Goal: Use online tool/utility

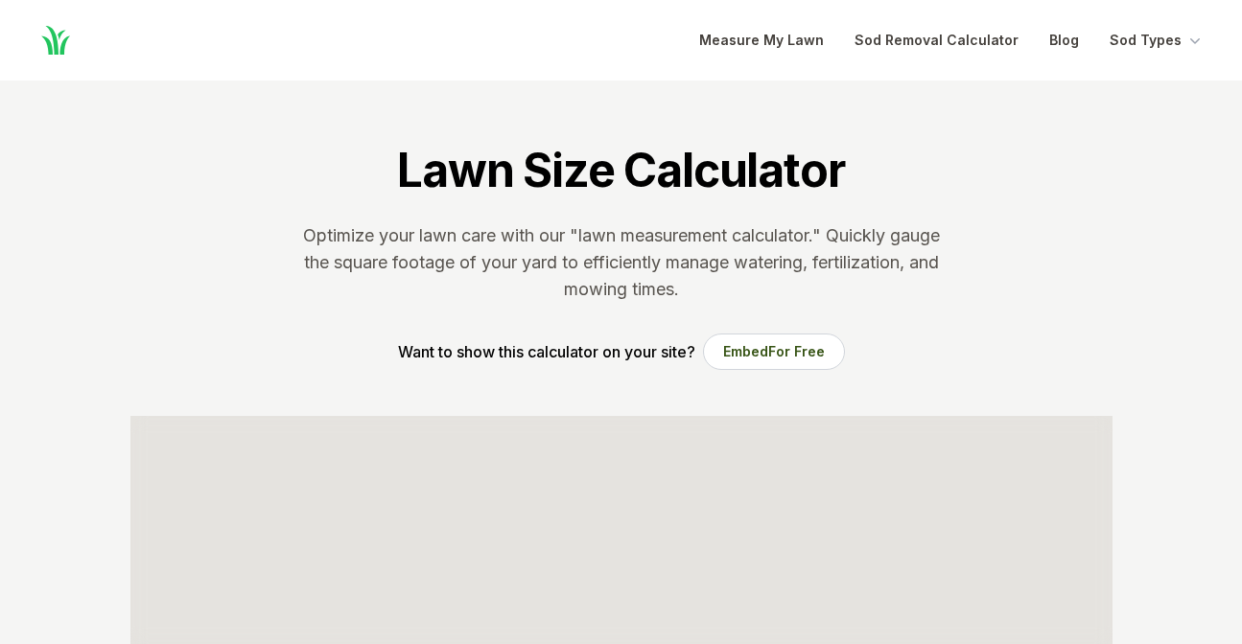
scroll to position [379, 0]
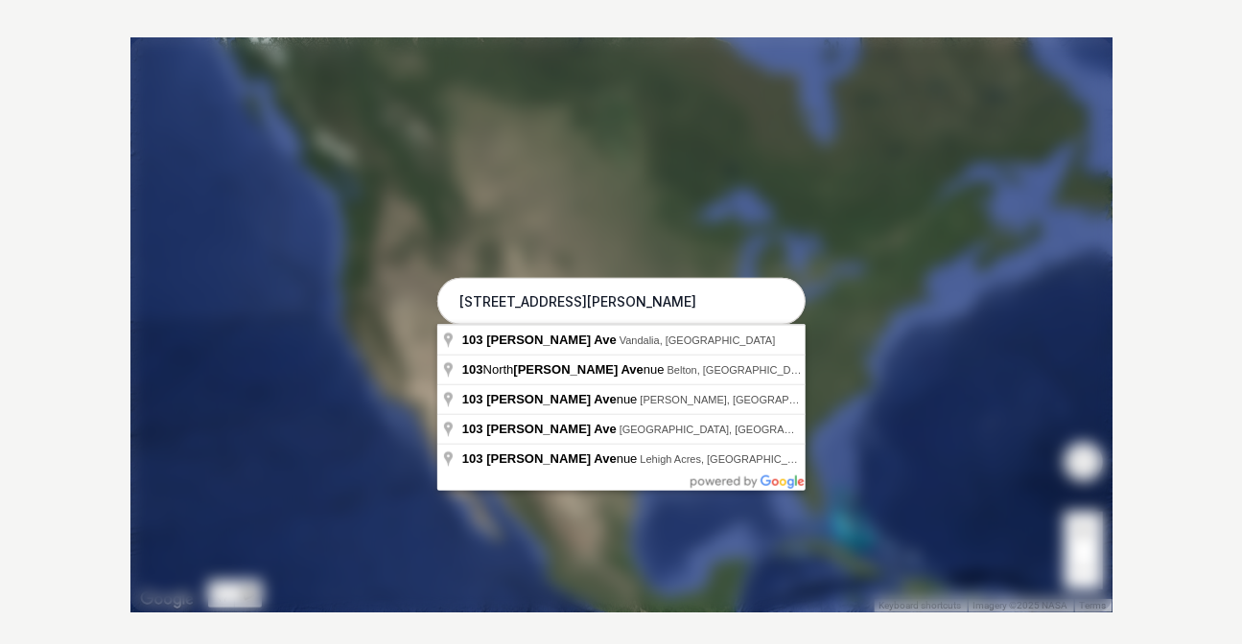
type input "[STREET_ADDRESS][PERSON_NAME]"
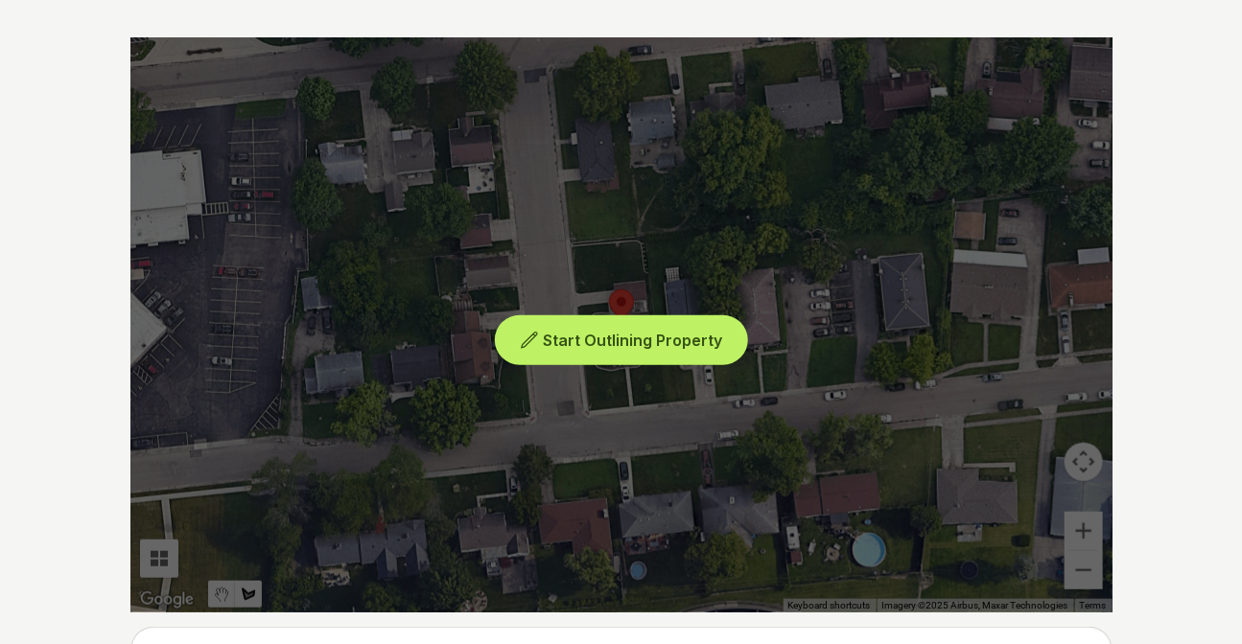
click at [616, 347] on span "Start Outlining Property" at bounding box center [632, 340] width 179 height 19
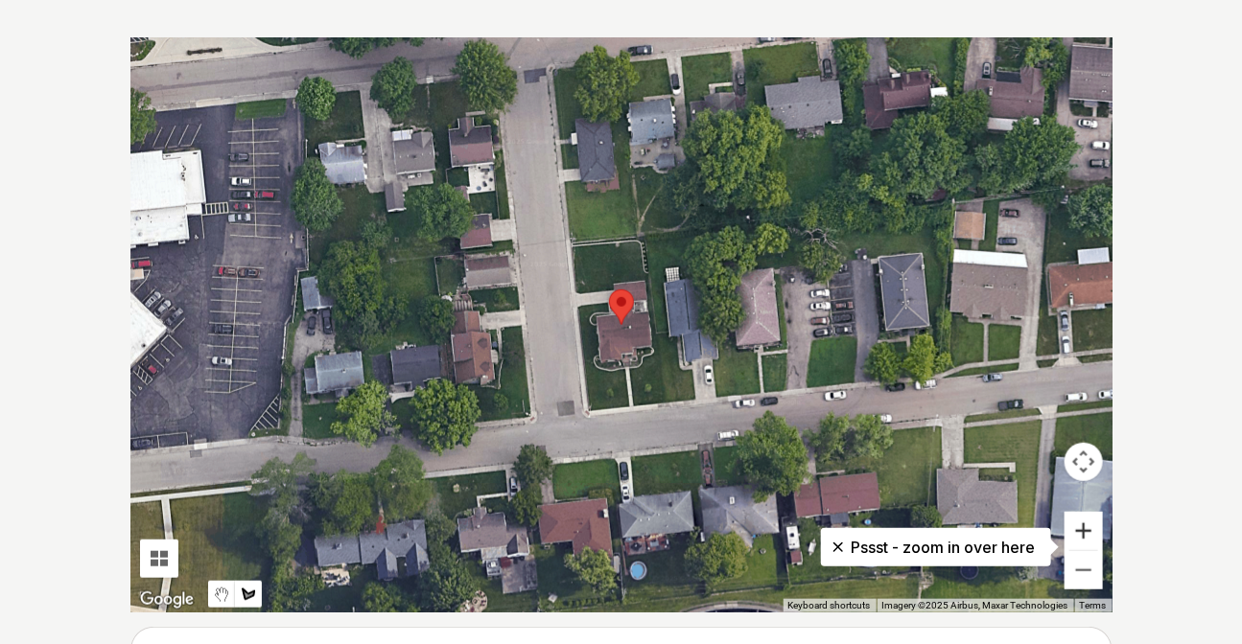
click at [1087, 530] on button "Zoom in" at bounding box center [1083, 531] width 38 height 38
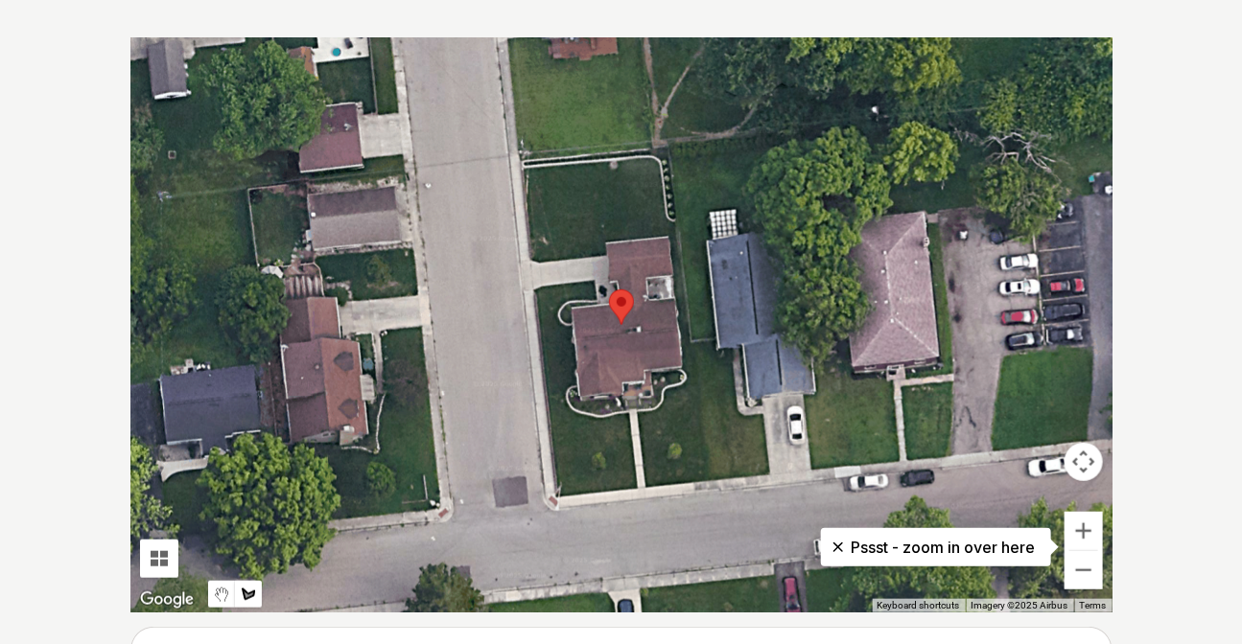
click at [523, 169] on div at bounding box center [621, 324] width 982 height 575
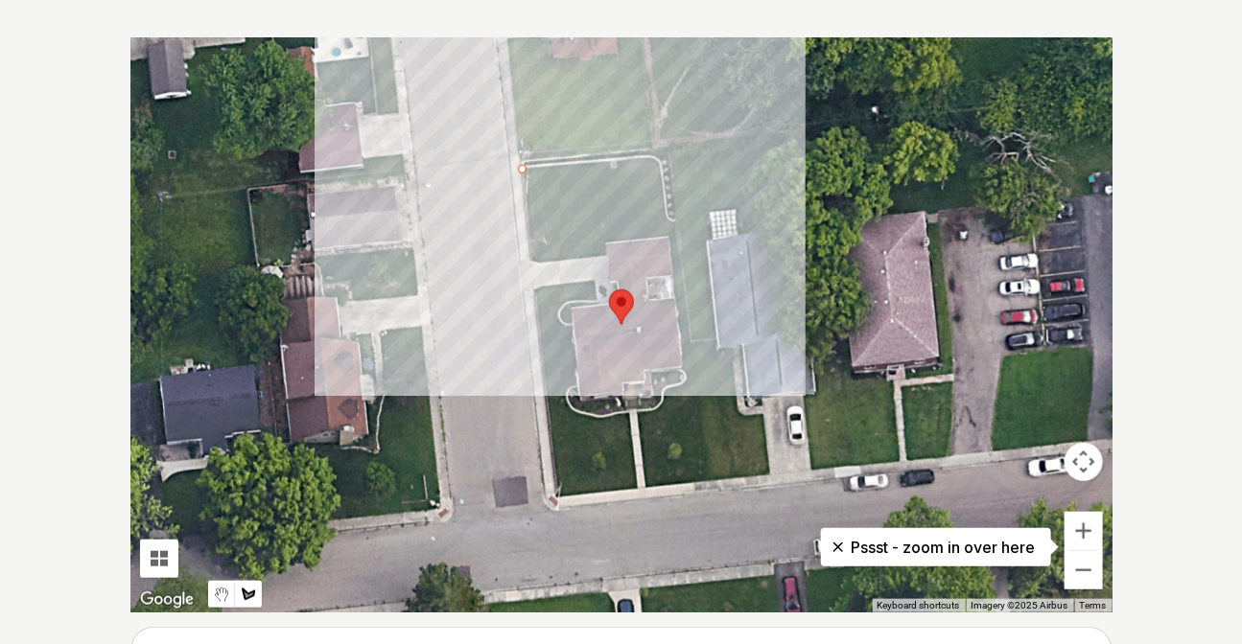
click at [646, 156] on div at bounding box center [621, 324] width 982 height 575
click at [662, 161] on div at bounding box center [621, 324] width 982 height 575
click at [676, 228] on div at bounding box center [621, 324] width 982 height 575
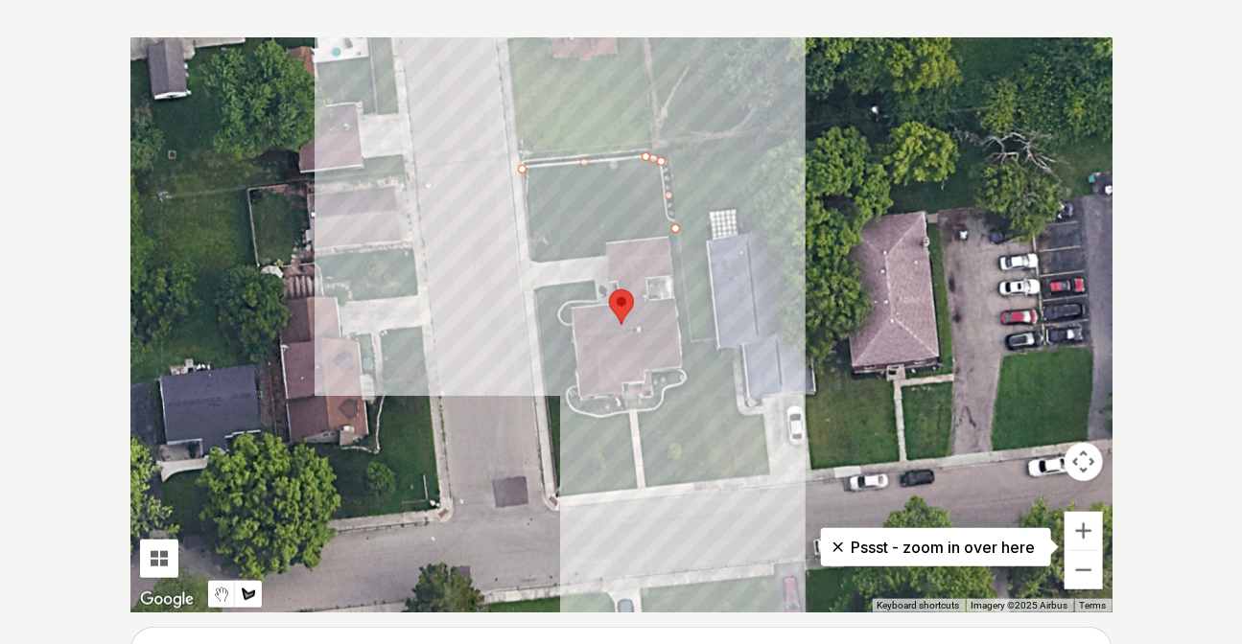
click at [712, 479] on div at bounding box center [621, 324] width 982 height 575
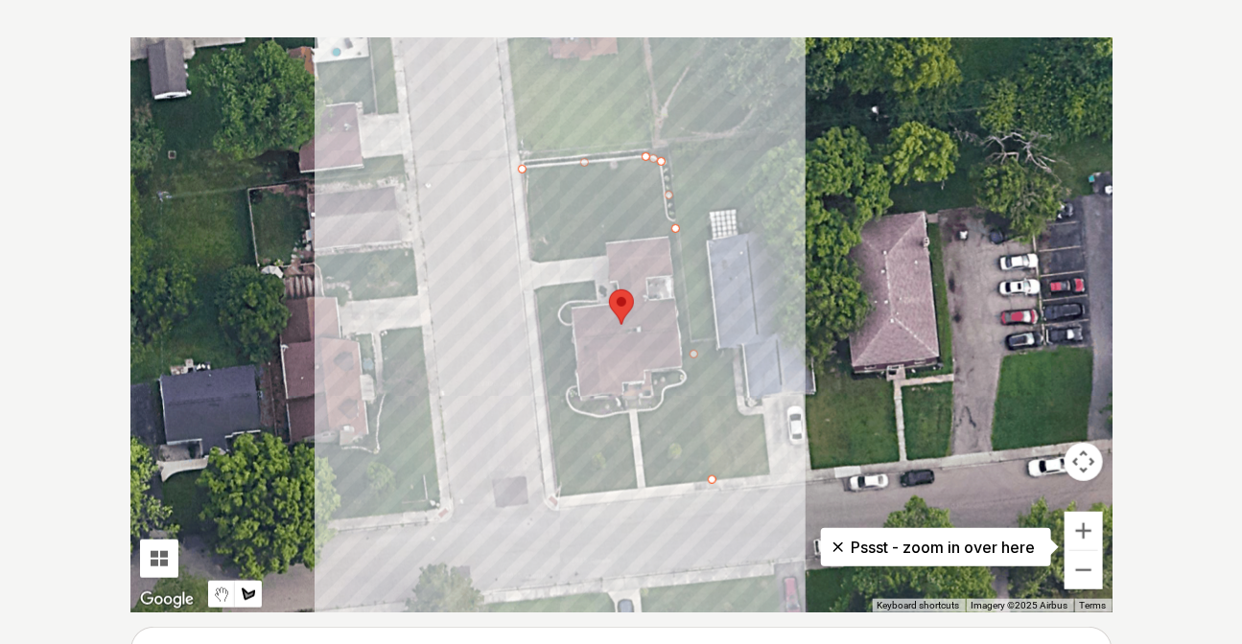
click at [557, 494] on div at bounding box center [621, 324] width 982 height 575
click at [536, 287] on div at bounding box center [621, 324] width 982 height 575
click at [595, 280] on div at bounding box center [621, 324] width 982 height 575
click at [594, 299] on div at bounding box center [621, 324] width 982 height 575
click at [557, 307] on div at bounding box center [621, 324] width 982 height 575
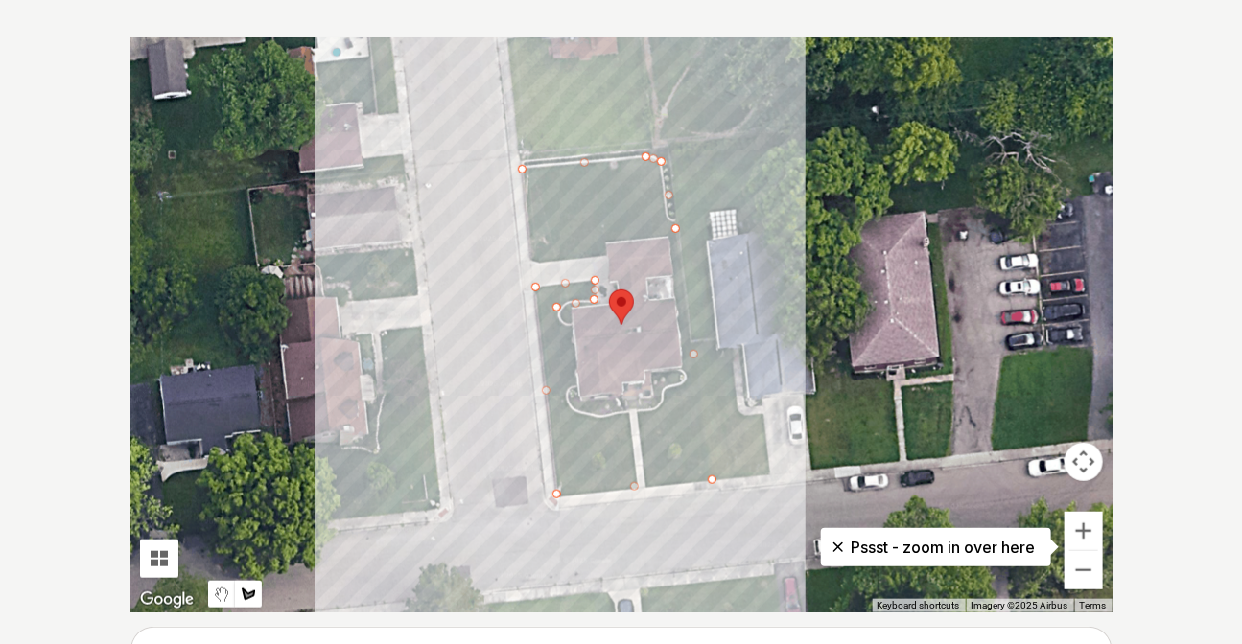
click at [568, 339] on div at bounding box center [621, 324] width 982 height 575
click at [566, 401] on div at bounding box center [621, 324] width 982 height 575
click at [585, 417] on div at bounding box center [621, 324] width 982 height 575
click at [633, 412] on div at bounding box center [621, 324] width 982 height 575
click at [662, 408] on div at bounding box center [621, 324] width 982 height 575
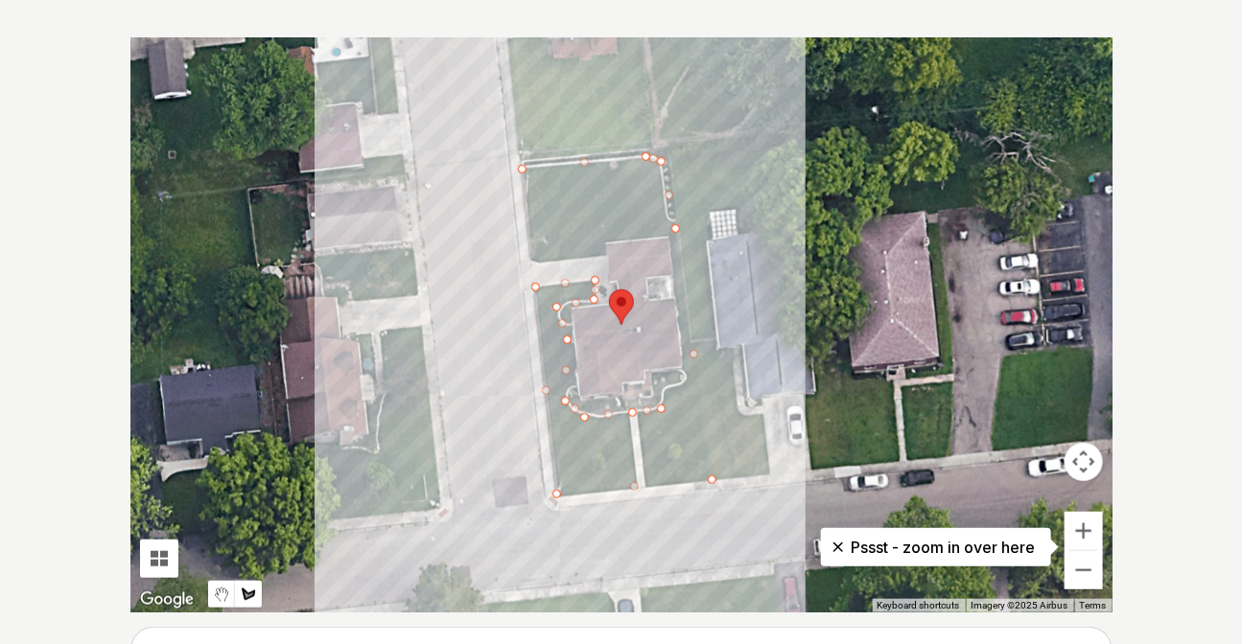
click at [675, 386] on div at bounding box center [621, 324] width 982 height 575
click at [685, 364] on div at bounding box center [621, 324] width 982 height 575
click at [665, 229] on div at bounding box center [621, 324] width 982 height 575
click at [603, 241] on div at bounding box center [621, 324] width 982 height 575
click at [604, 256] on div at bounding box center [621, 324] width 982 height 575
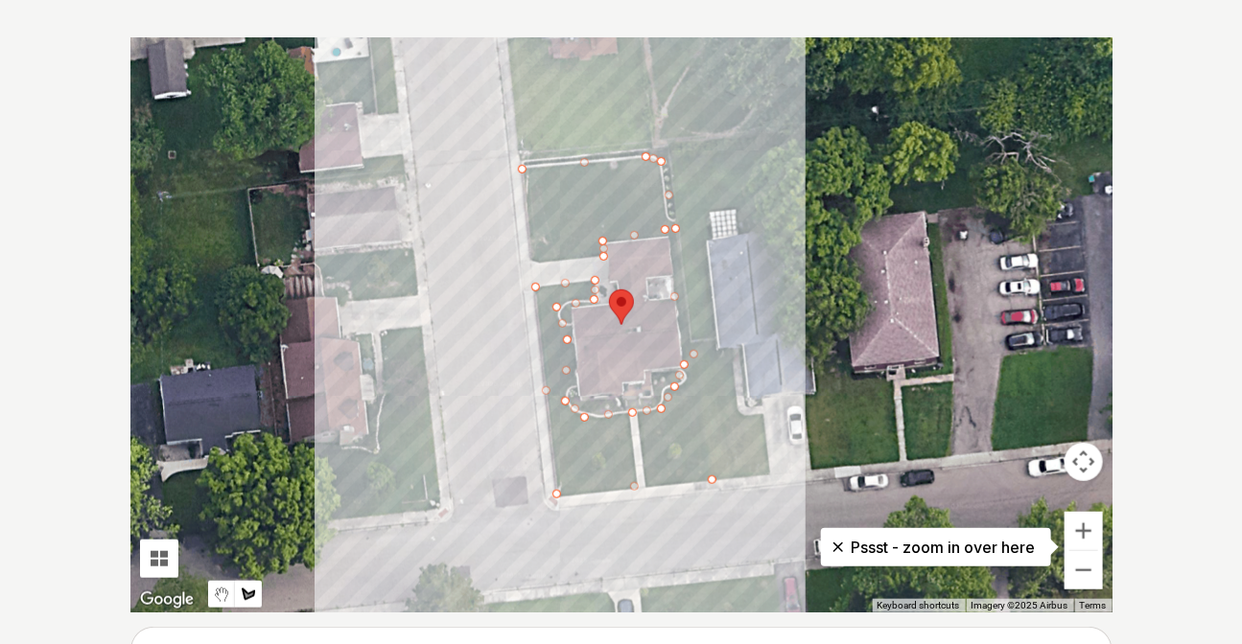
click at [534, 260] on div at bounding box center [621, 324] width 982 height 575
click at [523, 172] on div at bounding box center [621, 324] width 982 height 575
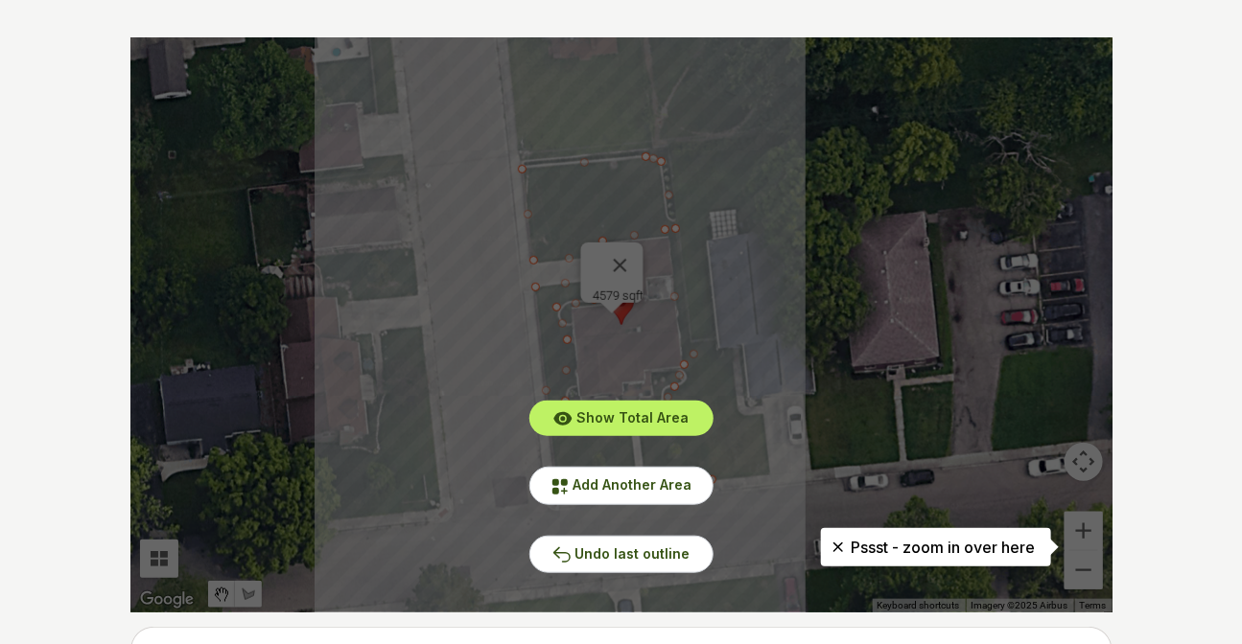
click at [627, 247] on div "Show Total Area Add Another Area Undo last outline" at bounding box center [621, 324] width 982 height 575
